Goal: Task Accomplishment & Management: Use online tool/utility

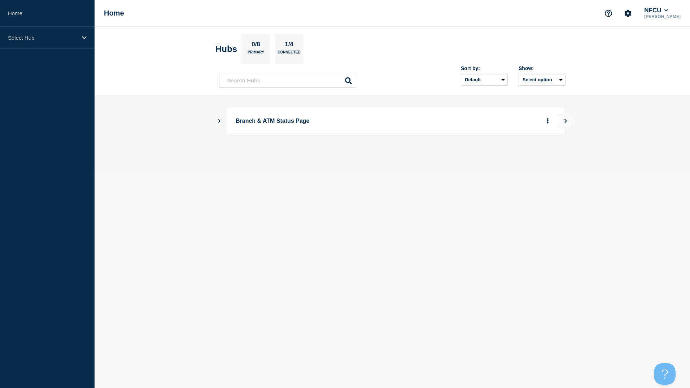
click at [220, 121] on icon "Show Connected Hubs" at bounding box center [219, 121] width 2 height 4
click at [522, 159] on button "See overview" at bounding box center [522, 157] width 38 height 14
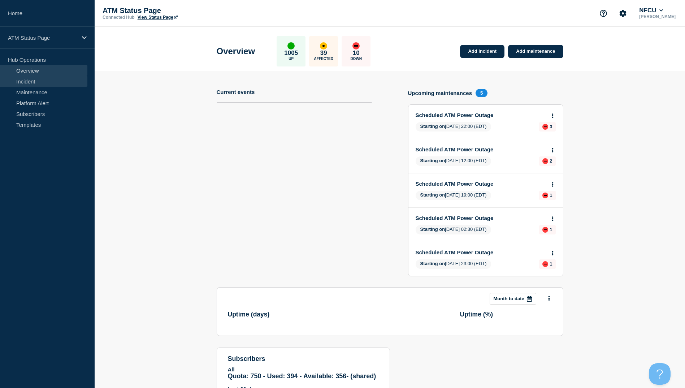
click at [38, 79] on link "Incident" at bounding box center [43, 81] width 87 height 11
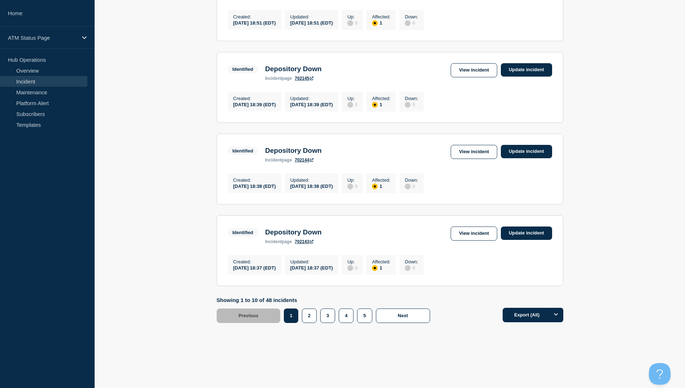
scroll to position [694, 0]
click at [344, 318] on button "4" at bounding box center [345, 315] width 15 height 14
click at [464, 234] on link "View incident" at bounding box center [473, 233] width 47 height 14
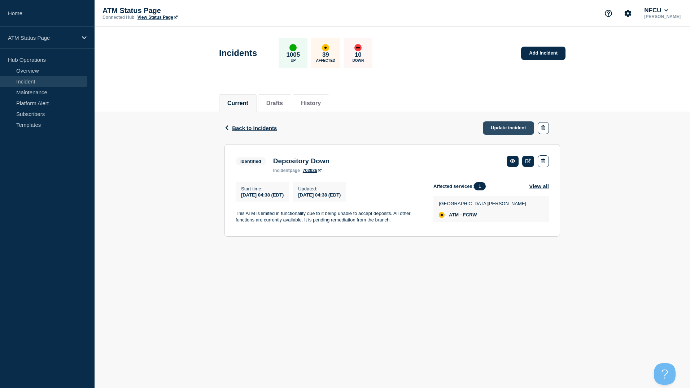
click at [508, 130] on link "Update incident" at bounding box center [508, 127] width 51 height 13
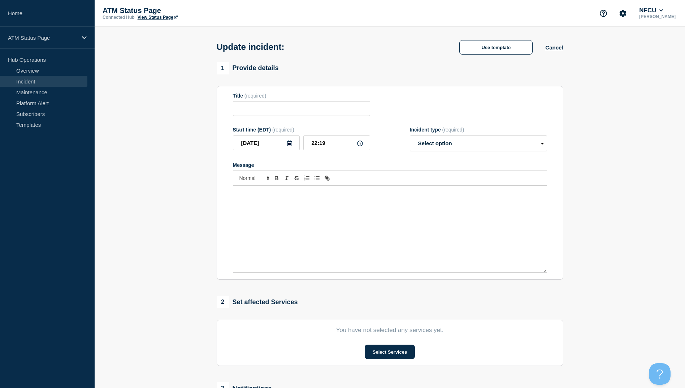
type input "Depository Down"
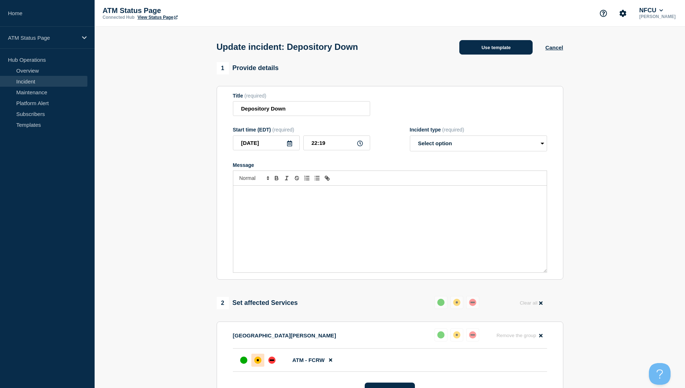
click at [491, 51] on button "Use template" at bounding box center [495, 47] width 73 height 14
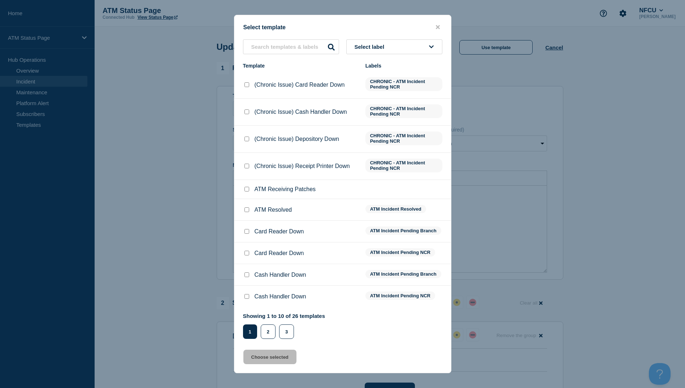
click at [247, 211] on input "ATM Resolved checkbox" at bounding box center [246, 209] width 5 height 5
checkbox input "true"
click at [265, 358] on button "Choose selected" at bounding box center [269, 356] width 53 height 14
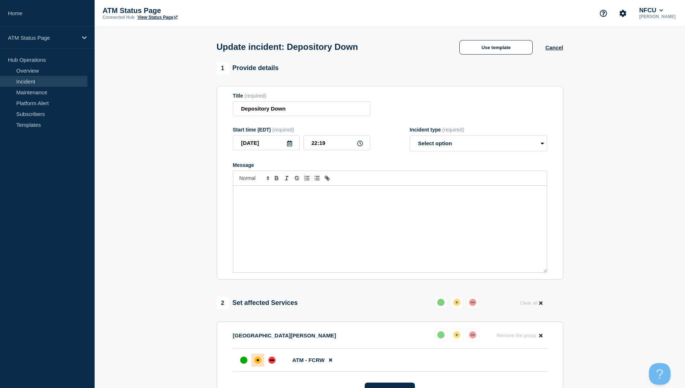
select select "resolved"
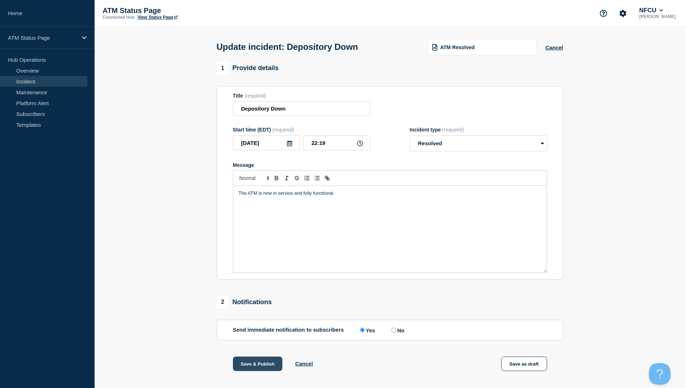
click at [257, 366] on button "Save & Publish" at bounding box center [258, 363] width 50 height 14
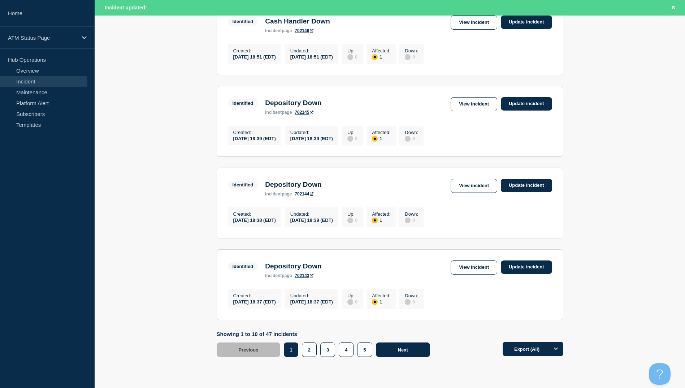
scroll to position [709, 0]
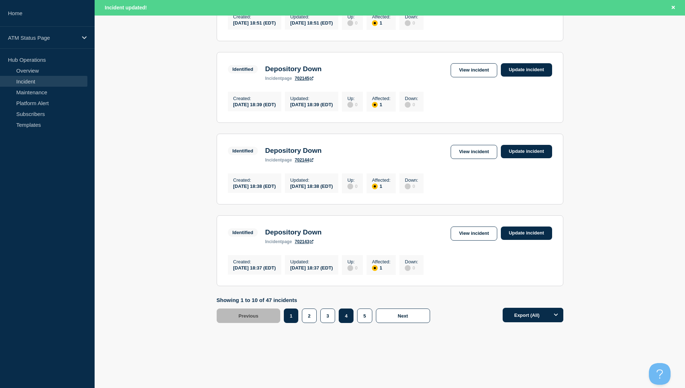
click at [343, 315] on button "4" at bounding box center [345, 315] width 15 height 14
click at [478, 229] on link "View incident" at bounding box center [473, 233] width 47 height 14
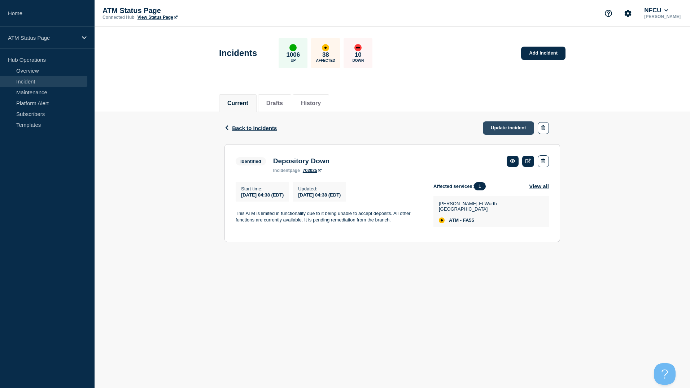
click at [512, 130] on link "Update incident" at bounding box center [508, 127] width 51 height 13
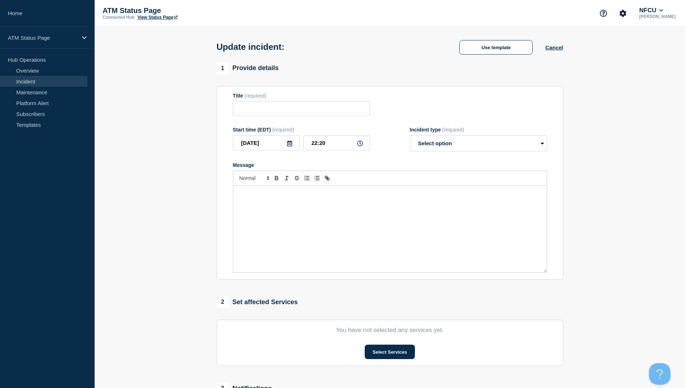
type input "Depository Down"
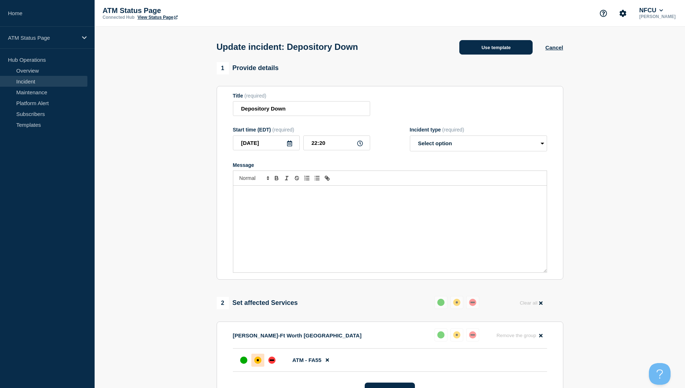
click at [495, 47] on button "Use template" at bounding box center [495, 47] width 73 height 14
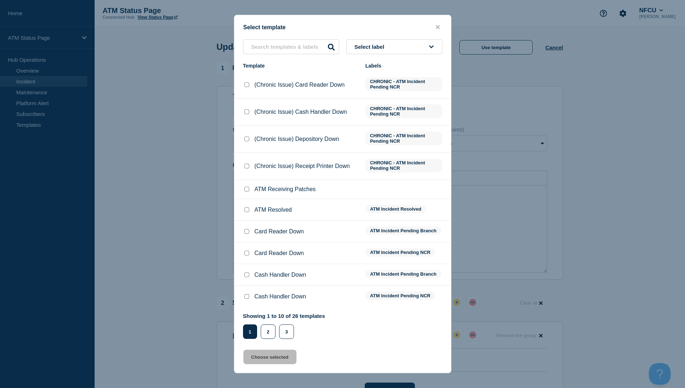
click at [248, 210] on input "ATM Resolved checkbox" at bounding box center [246, 209] width 5 height 5
checkbox input "true"
click at [267, 357] on button "Choose selected" at bounding box center [269, 356] width 53 height 14
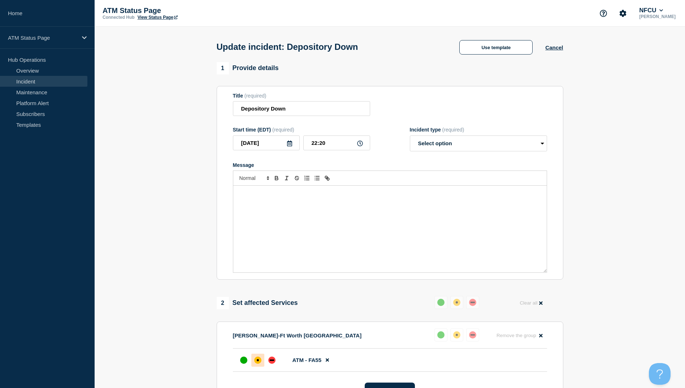
select select "resolved"
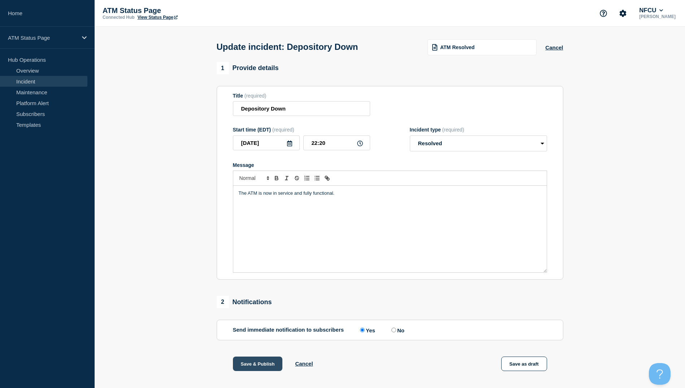
click at [261, 367] on button "Save & Publish" at bounding box center [258, 363] width 50 height 14
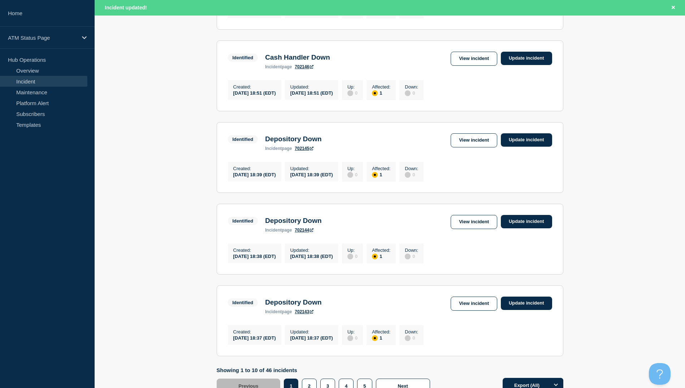
scroll to position [709, 0]
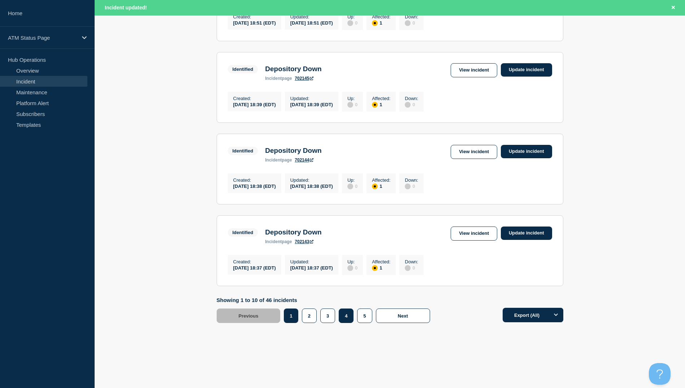
click at [346, 318] on button "4" at bounding box center [345, 315] width 15 height 14
click at [463, 233] on link "View incident" at bounding box center [473, 233] width 47 height 14
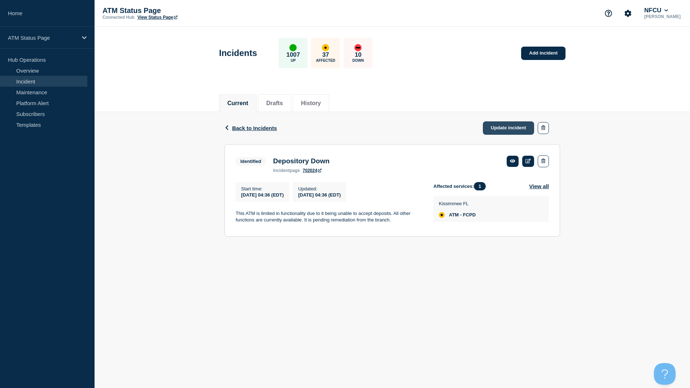
click at [500, 131] on link "Update incident" at bounding box center [508, 127] width 51 height 13
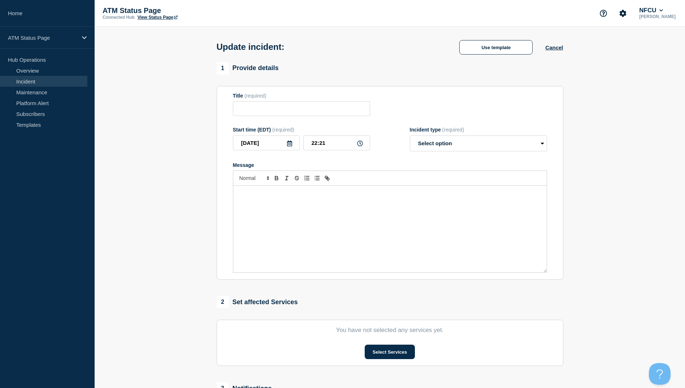
type input "Depository Down"
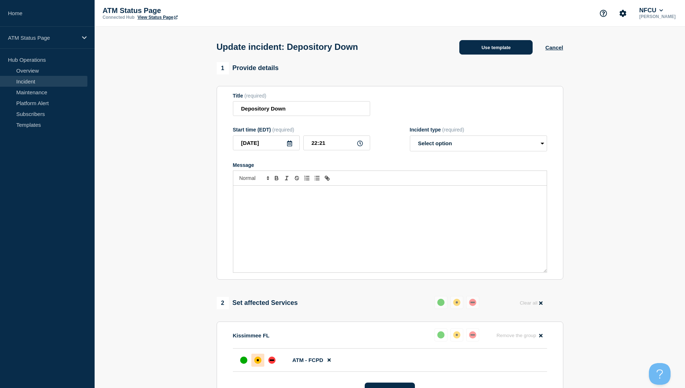
click at [498, 51] on button "Use template" at bounding box center [495, 47] width 73 height 14
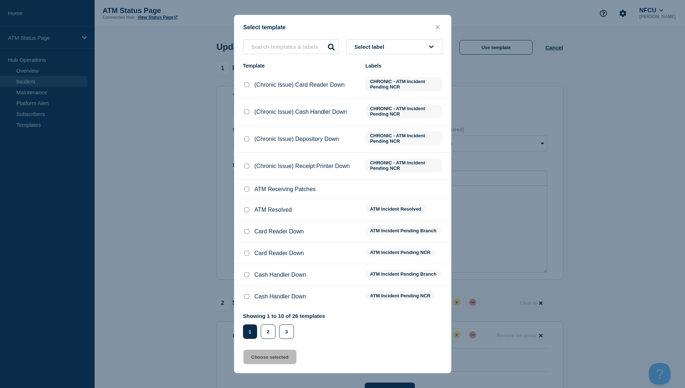
click at [247, 212] on input "ATM Resolved checkbox" at bounding box center [246, 209] width 5 height 5
checkbox input "true"
click at [270, 354] on button "Choose selected" at bounding box center [269, 356] width 53 height 14
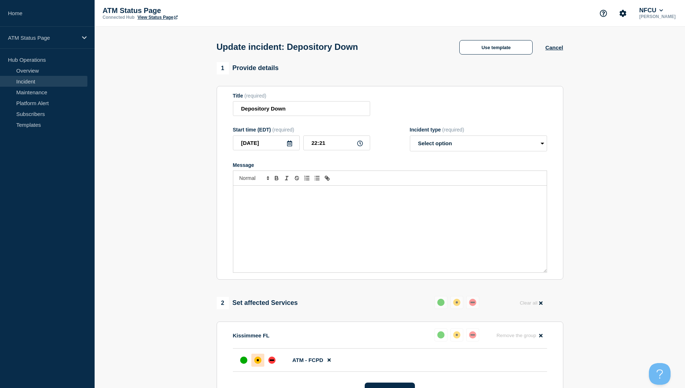
select select "resolved"
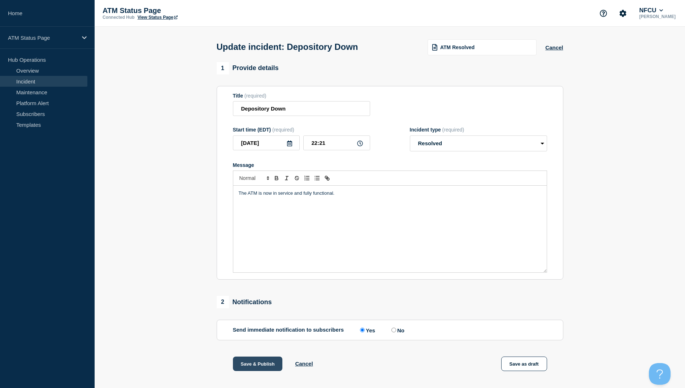
click at [264, 363] on button "Save & Publish" at bounding box center [258, 363] width 50 height 14
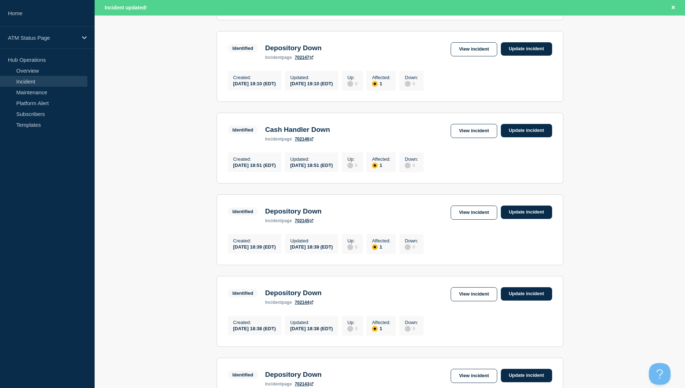
scroll to position [709, 0]
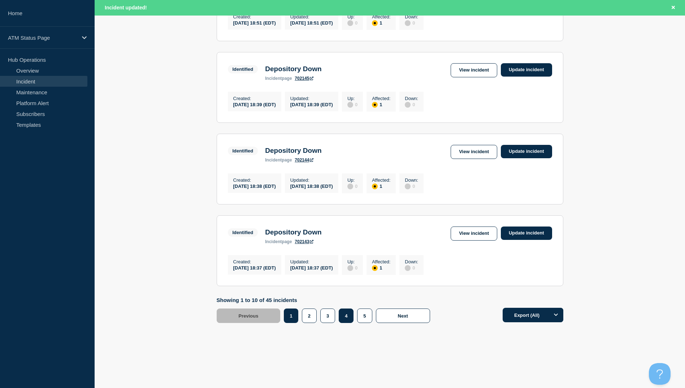
click at [344, 315] on button "4" at bounding box center [345, 315] width 15 height 14
click at [471, 231] on link "View incident" at bounding box center [473, 233] width 47 height 14
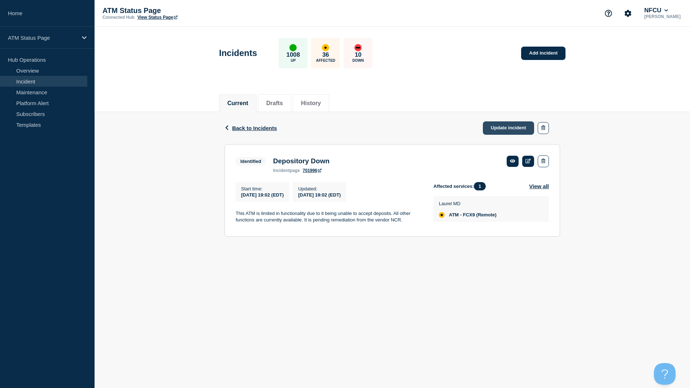
click at [512, 130] on link "Update incident" at bounding box center [508, 127] width 51 height 13
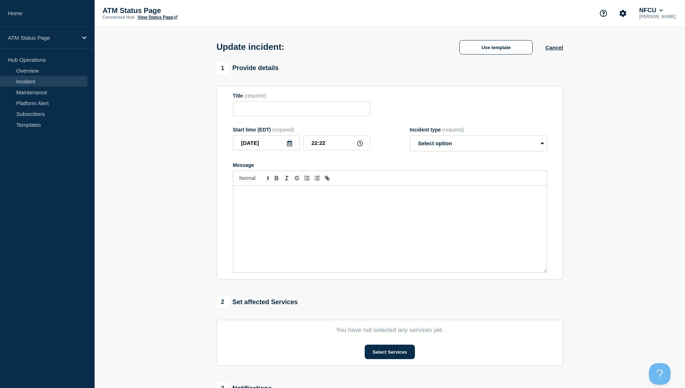
type input "Depository Down"
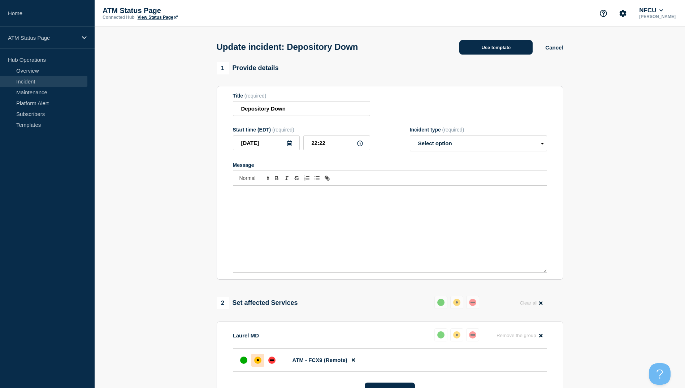
click at [502, 48] on button "Use template" at bounding box center [495, 47] width 73 height 14
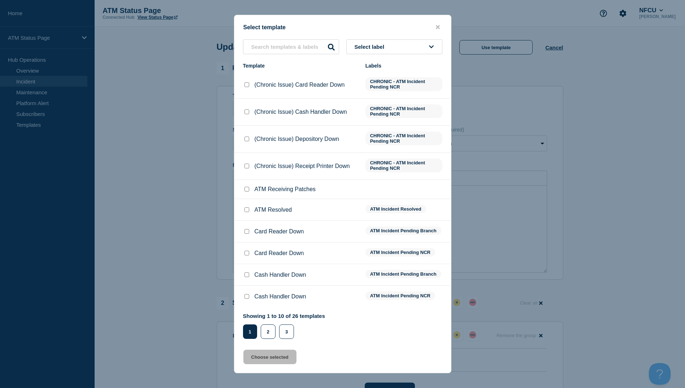
click at [248, 212] on input "ATM Resolved checkbox" at bounding box center [246, 209] width 5 height 5
checkbox input "true"
click at [278, 358] on button "Choose selected" at bounding box center [269, 356] width 53 height 14
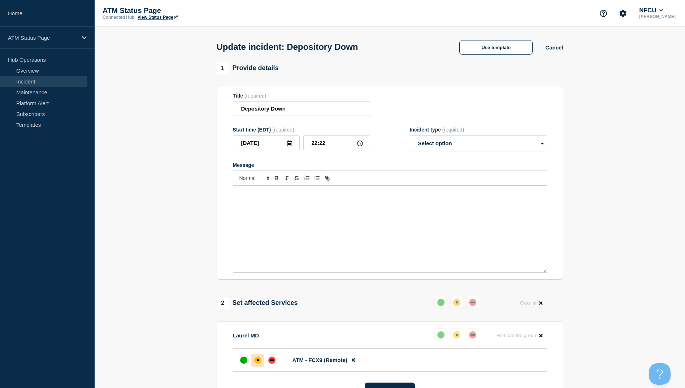
select select "resolved"
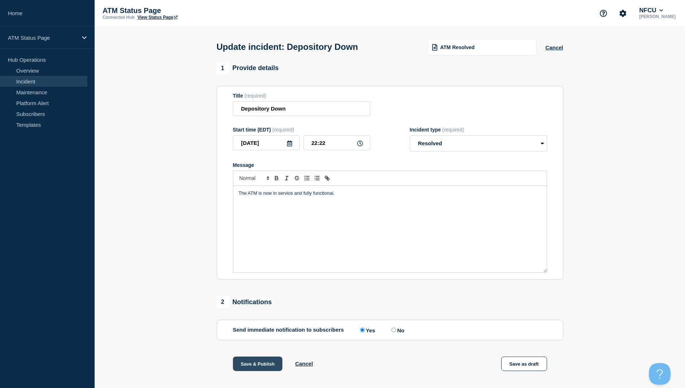
click at [258, 362] on button "Save & Publish" at bounding box center [258, 363] width 50 height 14
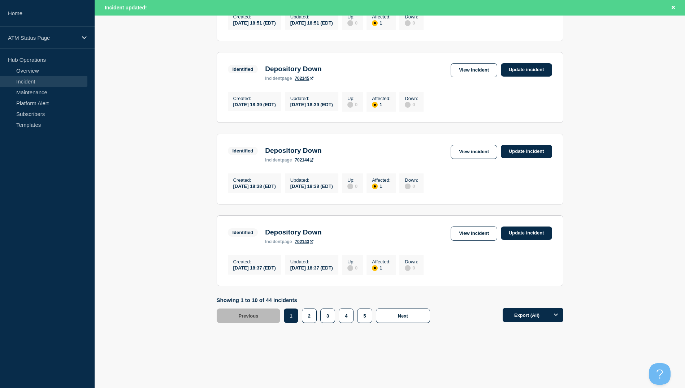
scroll to position [709, 0]
click at [349, 320] on button "4" at bounding box center [345, 315] width 15 height 14
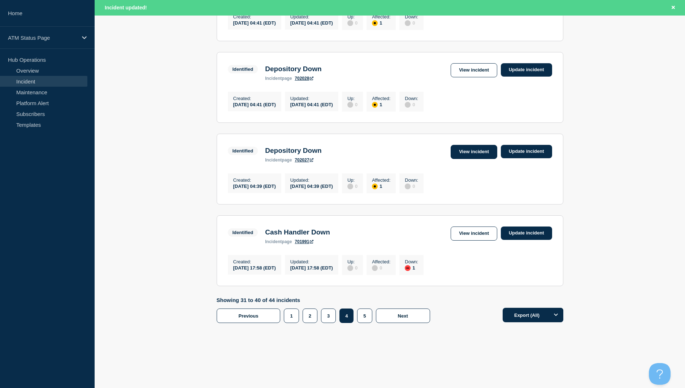
click at [464, 148] on link "View incident" at bounding box center [473, 152] width 47 height 14
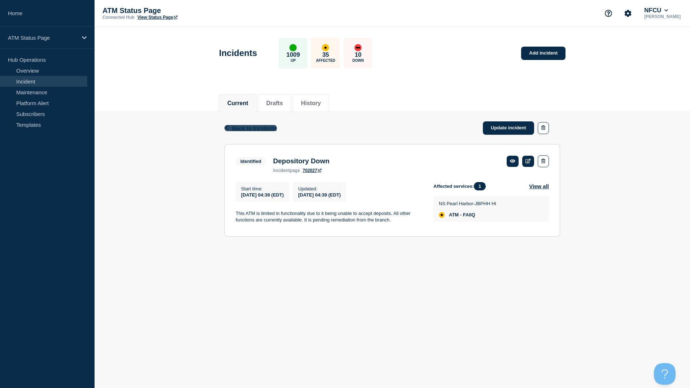
click at [238, 130] on span "Back to Incidents" at bounding box center [254, 128] width 45 height 6
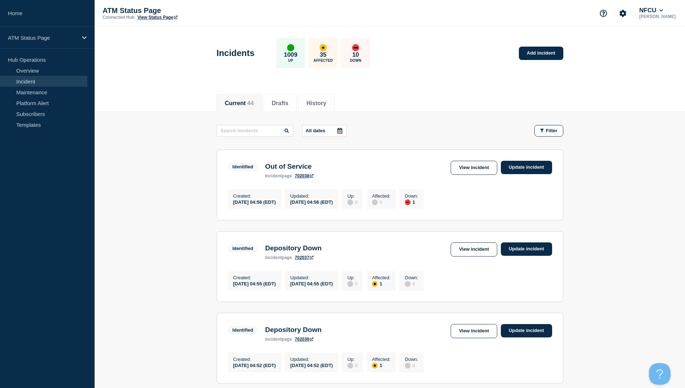
scroll to position [36, 0]
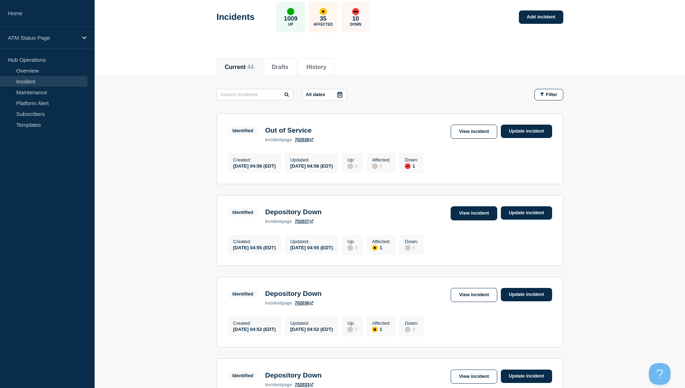
click at [468, 219] on link "View incident" at bounding box center [473, 213] width 47 height 14
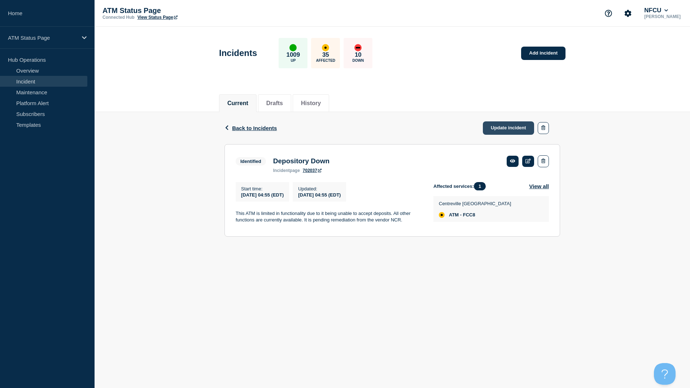
click at [503, 125] on link "Update incident" at bounding box center [508, 127] width 51 height 13
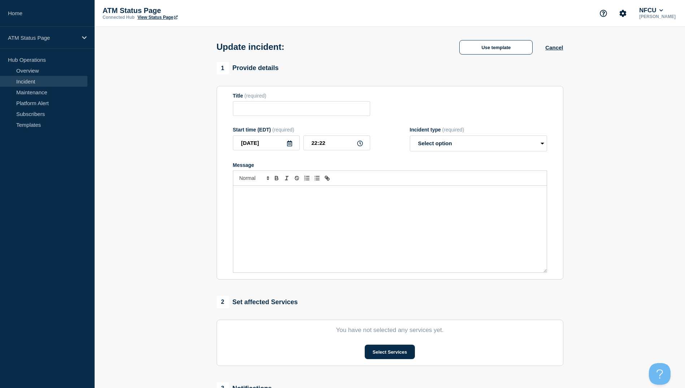
type input "Depository Down"
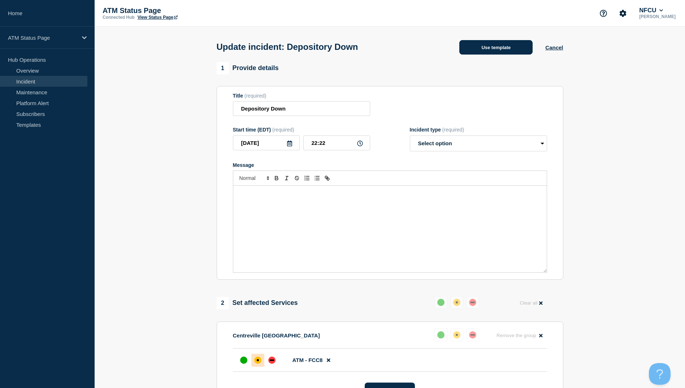
click at [500, 49] on button "Use template" at bounding box center [495, 47] width 73 height 14
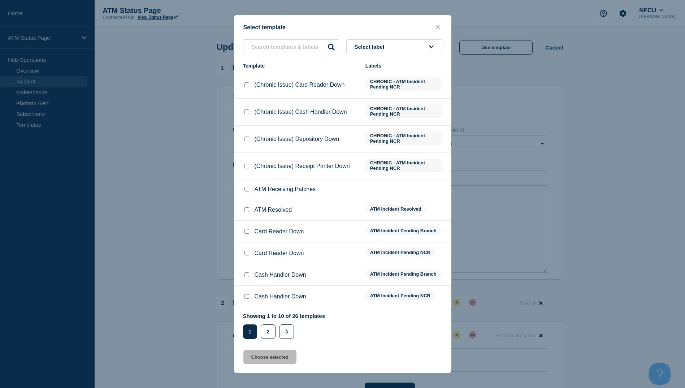
click at [245, 210] on input "ATM Resolved checkbox" at bounding box center [246, 209] width 5 height 5
checkbox input "true"
click at [270, 358] on button "Choose selected" at bounding box center [269, 356] width 53 height 14
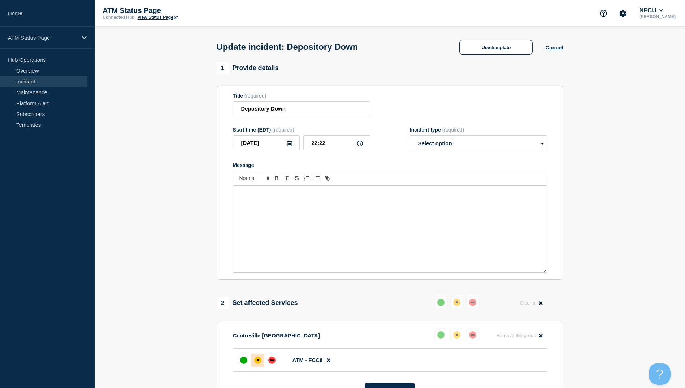
select select "resolved"
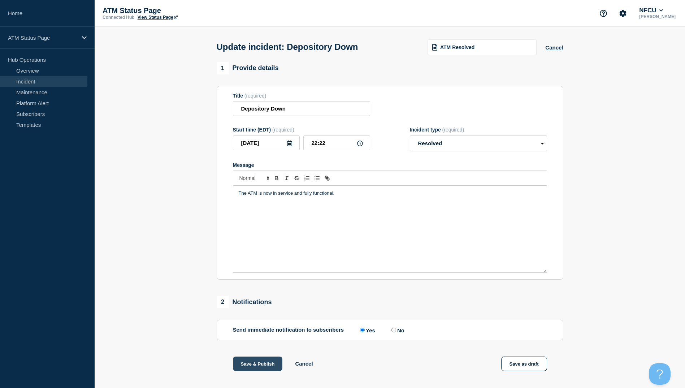
click at [256, 363] on button "Save & Publish" at bounding box center [258, 363] width 50 height 14
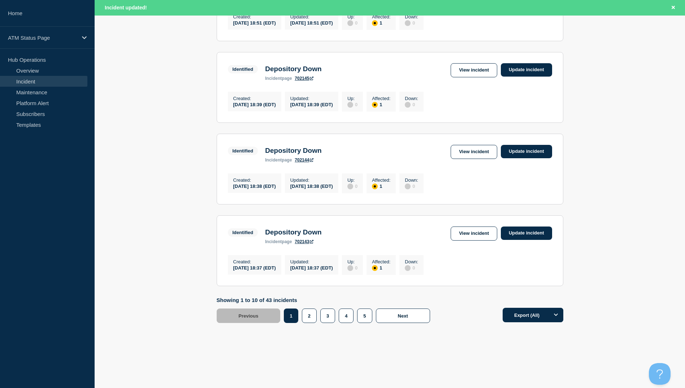
scroll to position [709, 0]
click at [331, 318] on button "3" at bounding box center [327, 315] width 15 height 14
click at [466, 145] on link "View incident" at bounding box center [473, 152] width 47 height 14
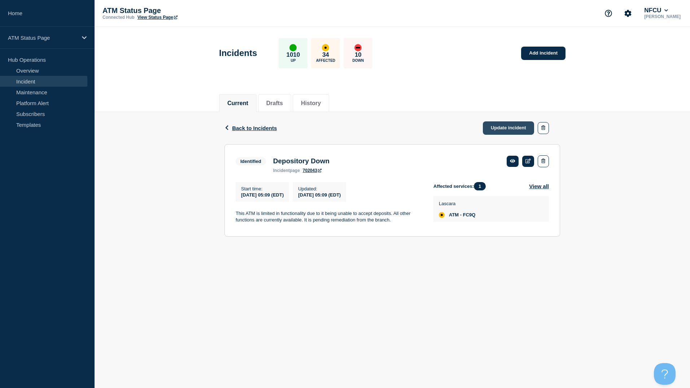
click at [503, 129] on link "Update incident" at bounding box center [508, 127] width 51 height 13
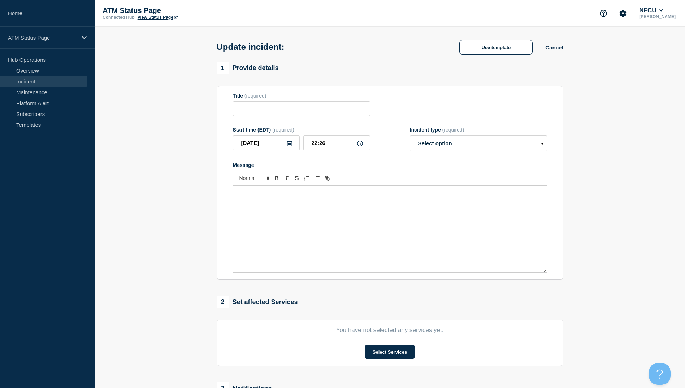
type input "Depository Down"
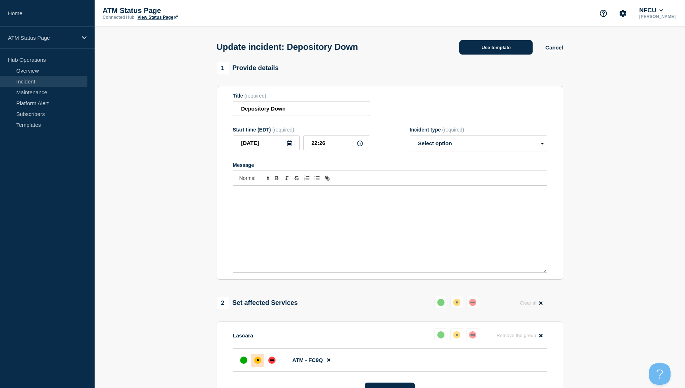
click at [495, 48] on button "Use template" at bounding box center [495, 47] width 73 height 14
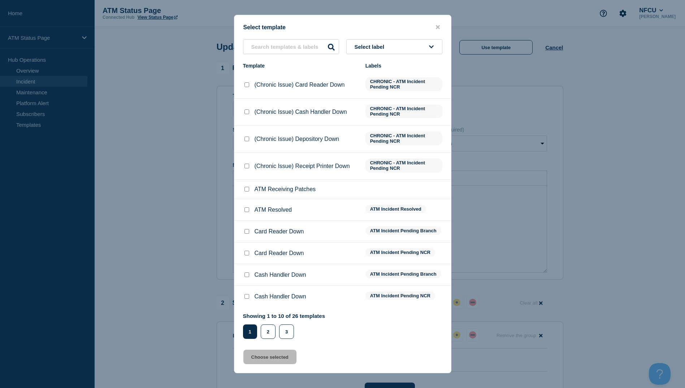
click at [247, 207] on div at bounding box center [246, 209] width 7 height 7
click at [248, 209] on input "ATM Resolved checkbox" at bounding box center [246, 209] width 5 height 5
checkbox input "true"
click at [271, 356] on button "Choose selected" at bounding box center [269, 356] width 53 height 14
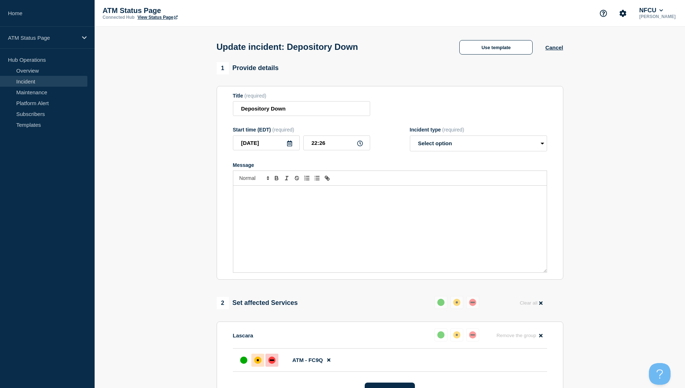
select select "resolved"
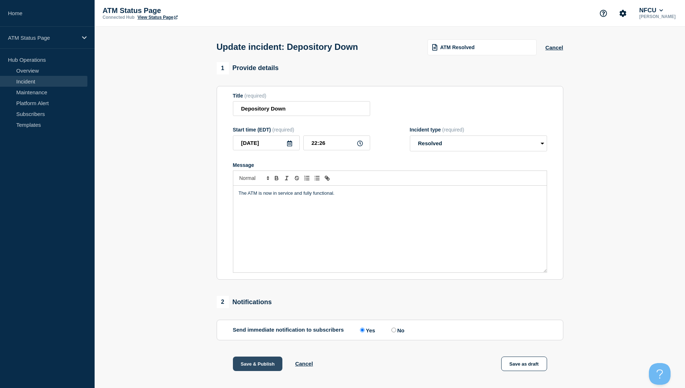
click at [258, 363] on button "Save & Publish" at bounding box center [258, 363] width 50 height 14
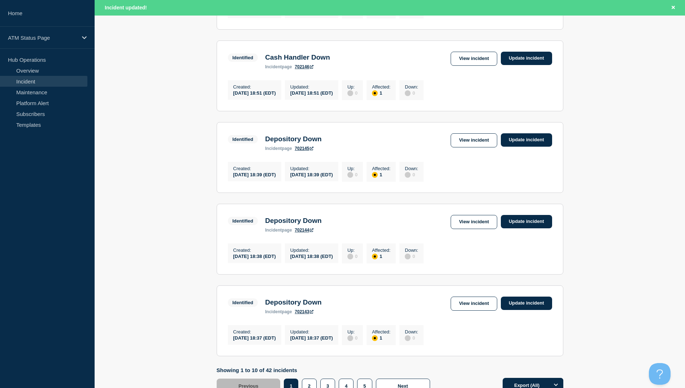
scroll to position [709, 0]
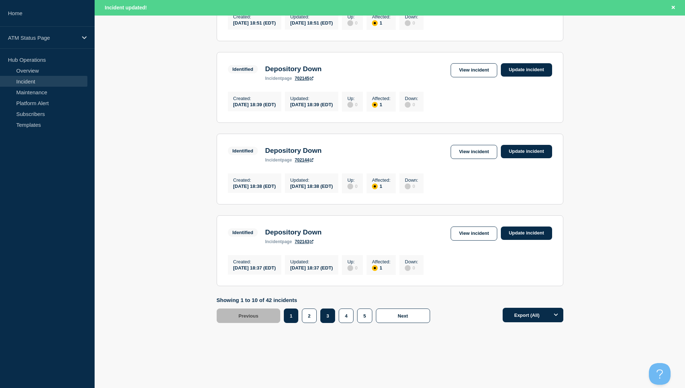
click at [327, 314] on button "3" at bounding box center [327, 315] width 15 height 14
click at [465, 63] on link "View incident" at bounding box center [473, 70] width 47 height 14
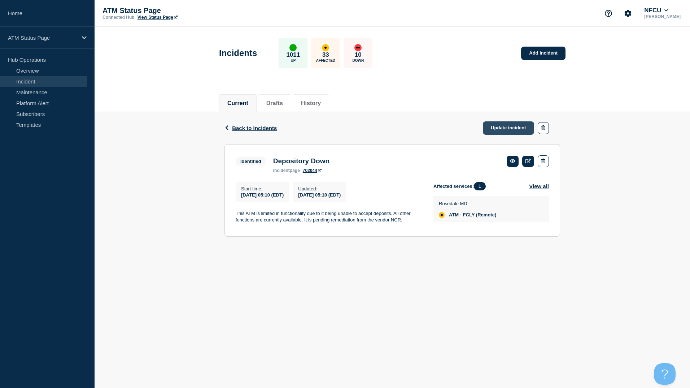
click at [493, 126] on link "Update incident" at bounding box center [508, 127] width 51 height 13
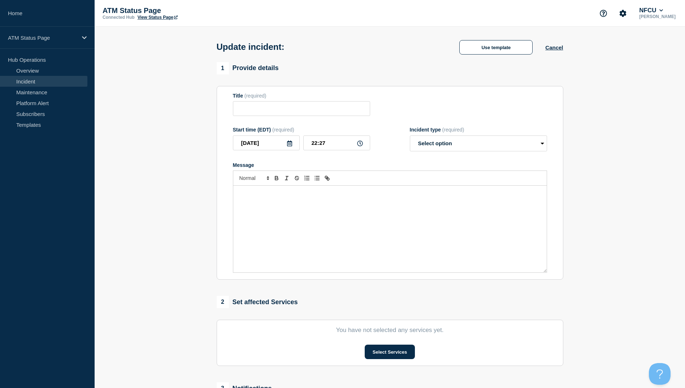
type input "Depository Down"
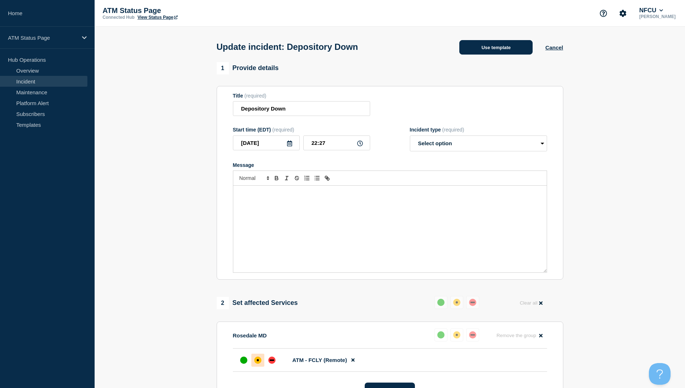
click at [507, 48] on button "Use template" at bounding box center [495, 47] width 73 height 14
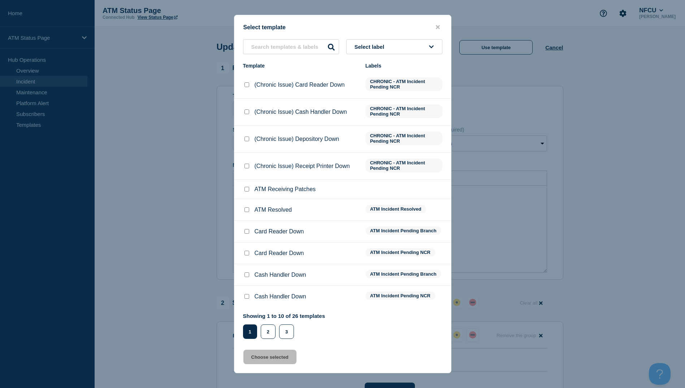
click at [247, 210] on input "ATM Resolved checkbox" at bounding box center [246, 209] width 5 height 5
checkbox input "true"
click at [280, 358] on button "Choose selected" at bounding box center [269, 356] width 53 height 14
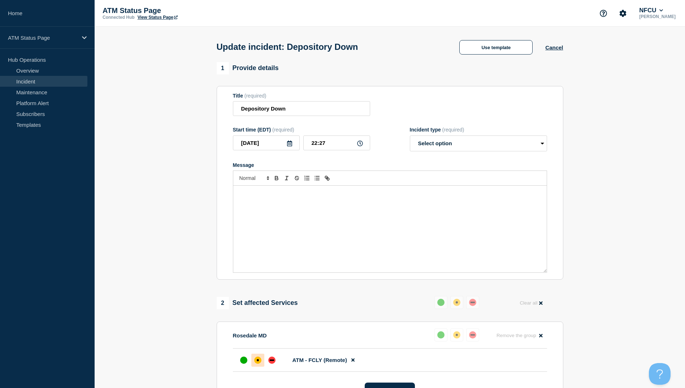
select select "resolved"
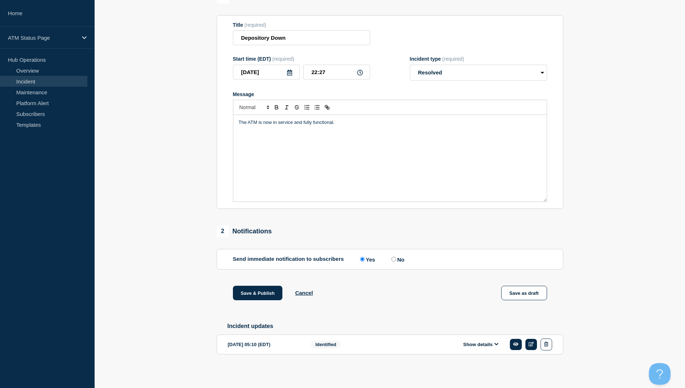
scroll to position [74, 0]
click at [253, 293] on button "Save & Publish" at bounding box center [258, 292] width 50 height 14
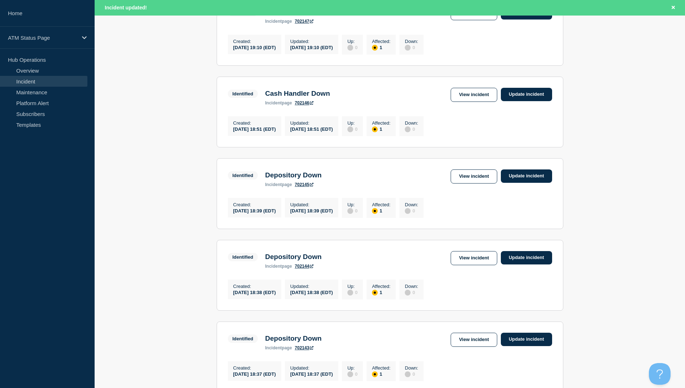
scroll to position [709, 0]
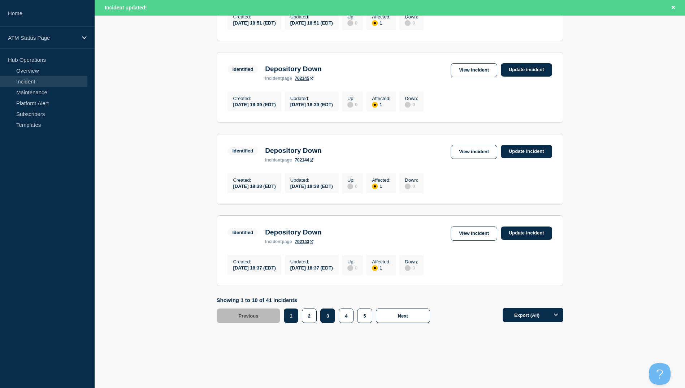
click at [328, 313] on button "3" at bounding box center [327, 315] width 15 height 14
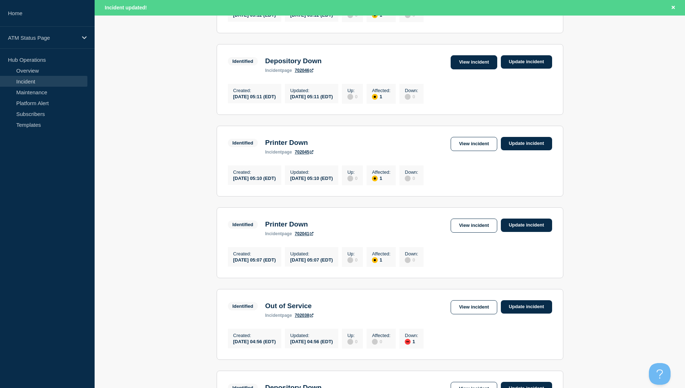
click at [480, 69] on link "View incident" at bounding box center [473, 62] width 47 height 14
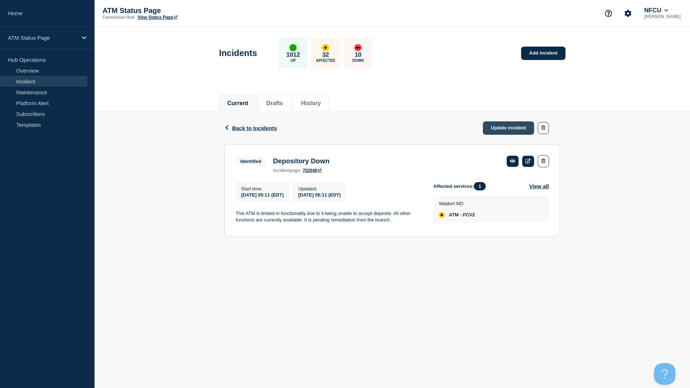
click at [504, 128] on link "Update incident" at bounding box center [508, 127] width 51 height 13
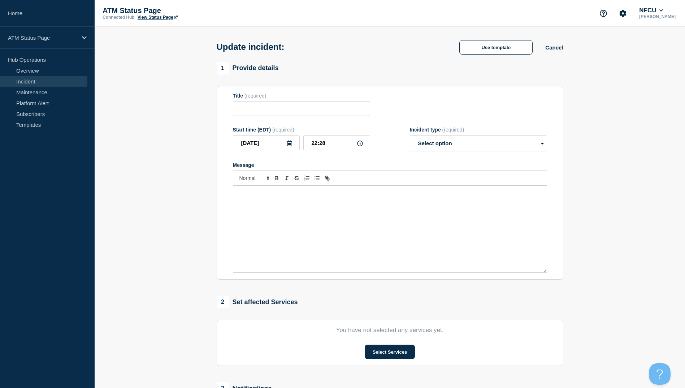
type input "Depository Down"
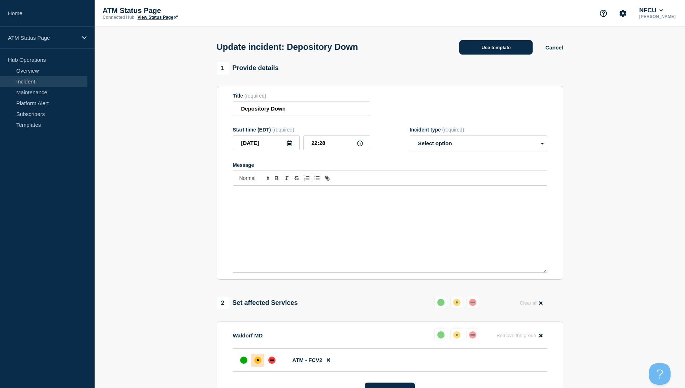
click at [509, 49] on button "Use template" at bounding box center [495, 47] width 73 height 14
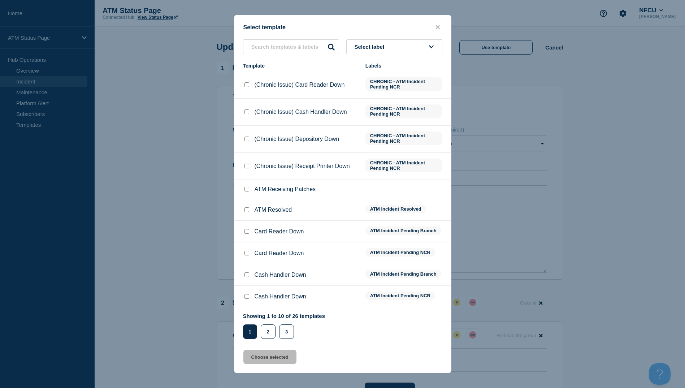
click at [246, 212] on input "ATM Resolved checkbox" at bounding box center [246, 209] width 5 height 5
checkbox input "true"
click at [270, 359] on button "Choose selected" at bounding box center [269, 356] width 53 height 14
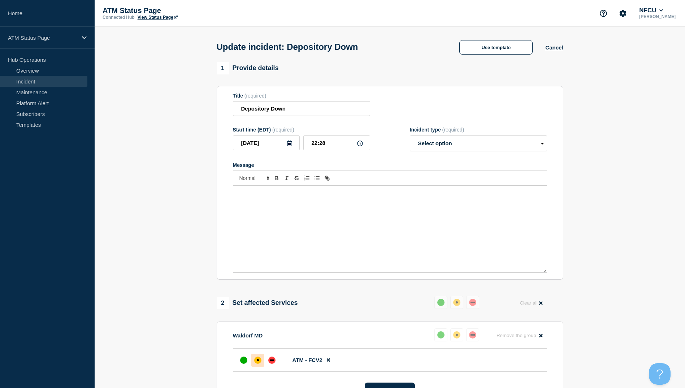
select select "resolved"
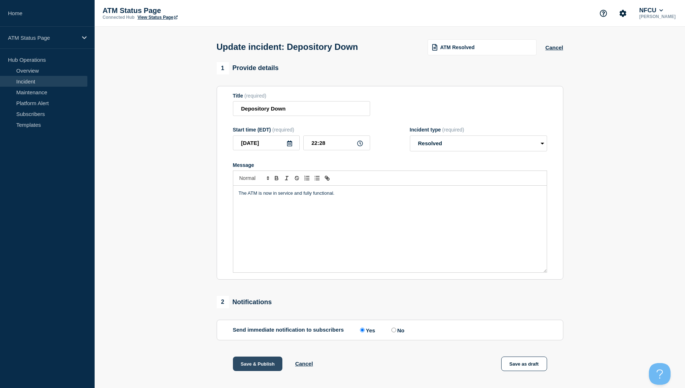
click at [264, 363] on button "Save & Publish" at bounding box center [258, 363] width 50 height 14
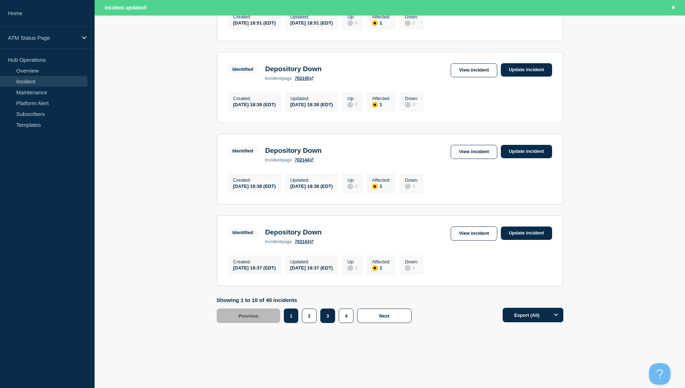
scroll to position [709, 0]
click at [327, 318] on button "3" at bounding box center [327, 315] width 15 height 14
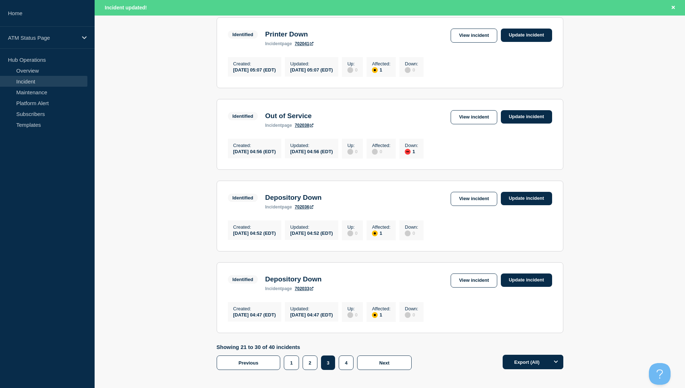
scroll to position [709, 0]
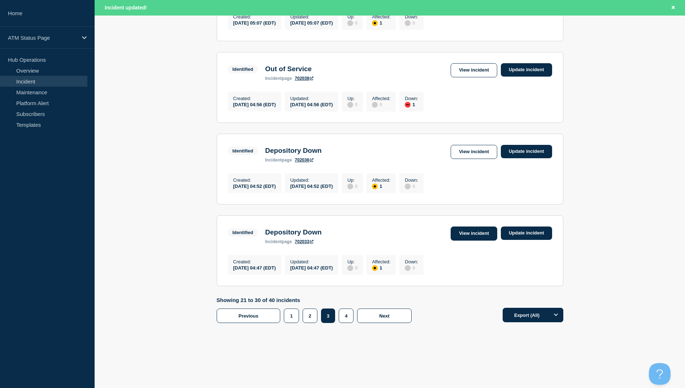
click at [475, 232] on link "View incident" at bounding box center [473, 233] width 47 height 14
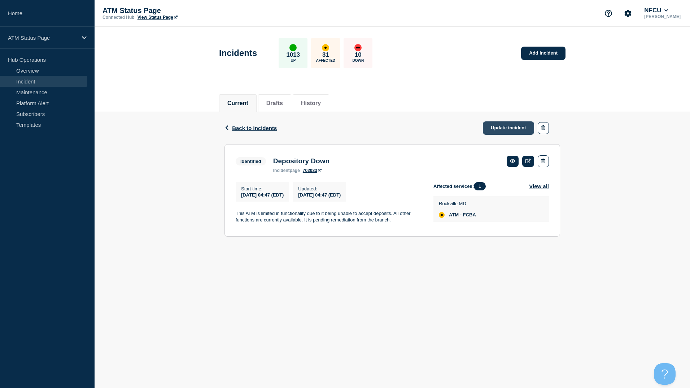
click at [498, 122] on link "Update incident" at bounding box center [508, 127] width 51 height 13
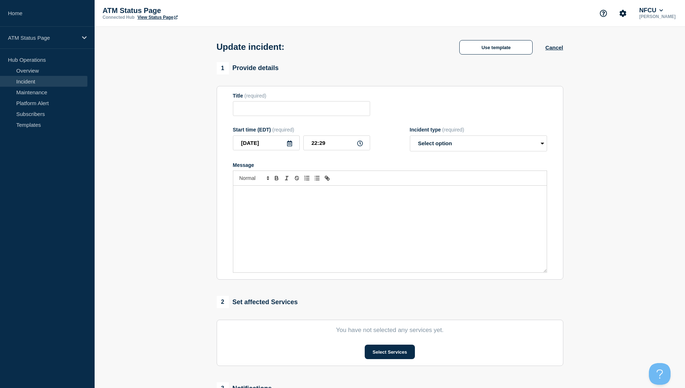
type input "Depository Down"
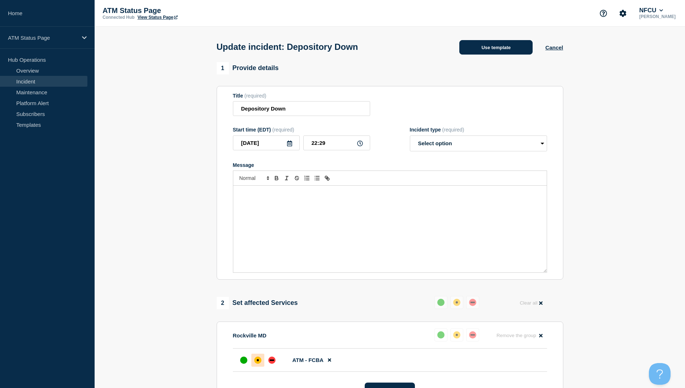
click at [500, 48] on button "Use template" at bounding box center [495, 47] width 73 height 14
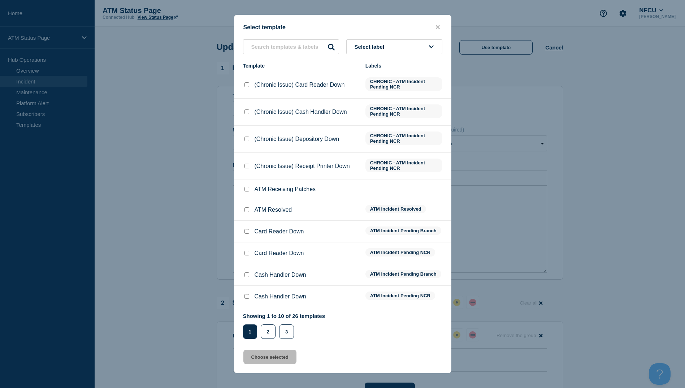
click at [248, 211] on input "ATM Resolved checkbox" at bounding box center [246, 209] width 5 height 5
checkbox input "true"
click at [277, 359] on button "Choose selected" at bounding box center [269, 356] width 53 height 14
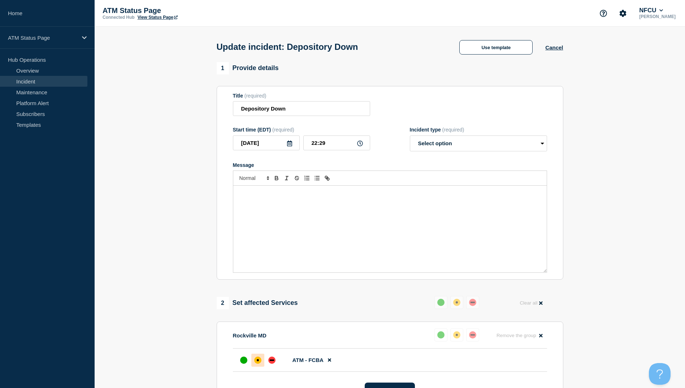
select select "resolved"
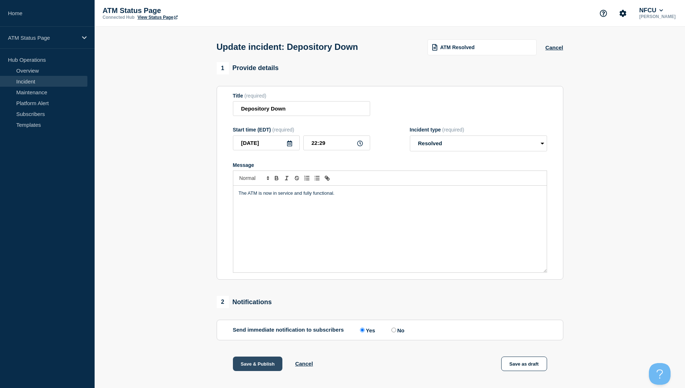
click at [256, 362] on button "Save & Publish" at bounding box center [258, 363] width 50 height 14
